Goal: Transaction & Acquisition: Purchase product/service

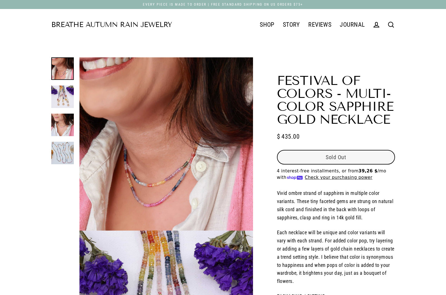
select select "3"
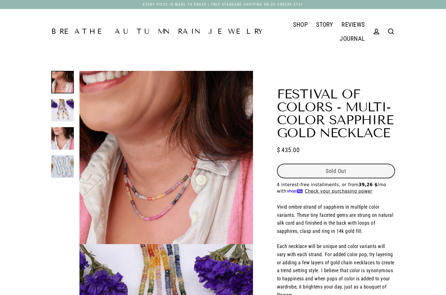
select select "3"
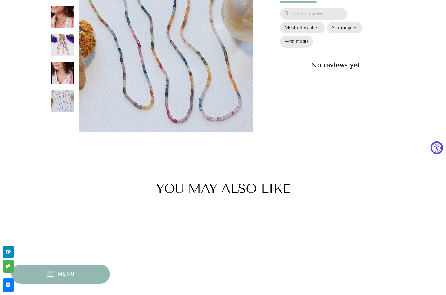
scroll to position [816, 0]
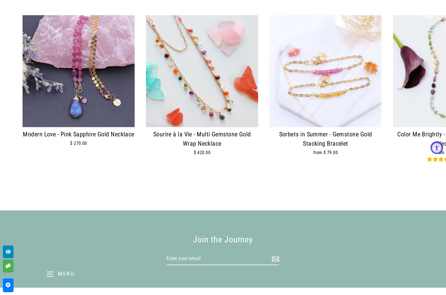
click at [207, 106] on img at bounding box center [202, 71] width 112 height 112
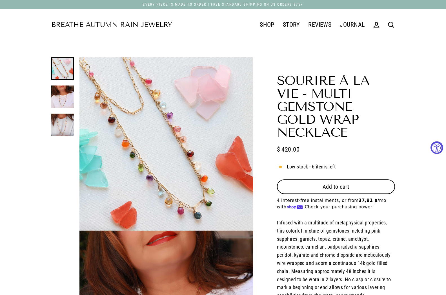
select select "3"
click at [327, 180] on button "Add to cart" at bounding box center [336, 187] width 118 height 15
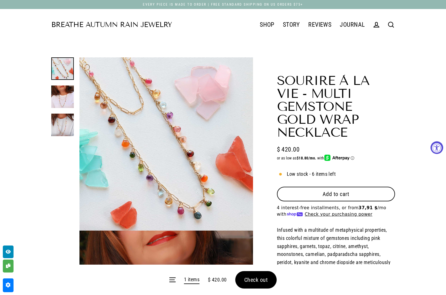
click at [264, 287] on form "Menu 1 items $ 420.00 Check out" at bounding box center [223, 280] width 446 height 30
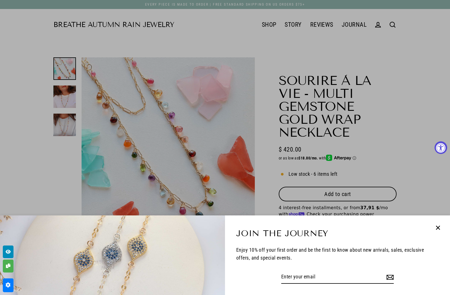
click at [440, 225] on icon "button" at bounding box center [438, 228] width 9 height 9
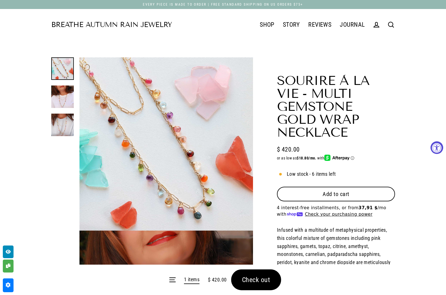
click at [253, 277] on span "Check out" at bounding box center [256, 280] width 28 height 8
